Goal: Check status: Check status

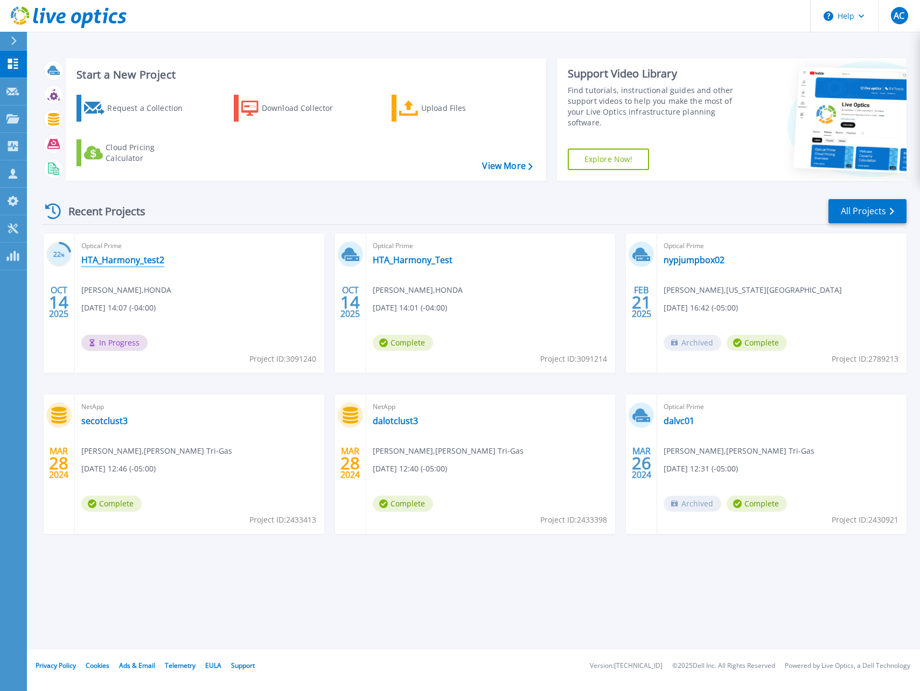
click at [138, 260] on link "HTA_Harmony_test2" at bounding box center [122, 260] width 83 height 11
